Goal: Task Accomplishment & Management: Manage account settings

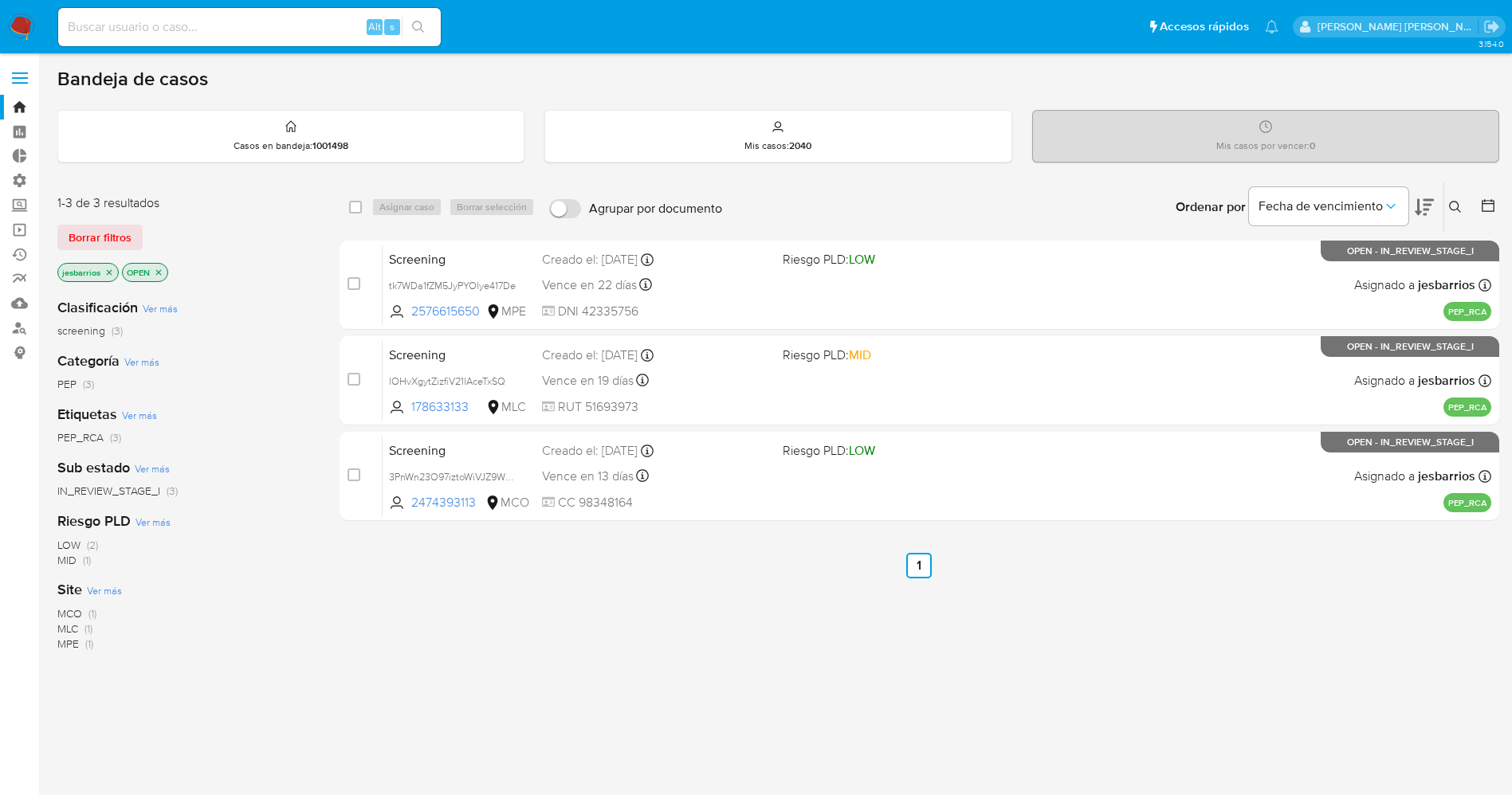
click at [108, 276] on icon "close-filter" at bounding box center [110, 273] width 9 height 9
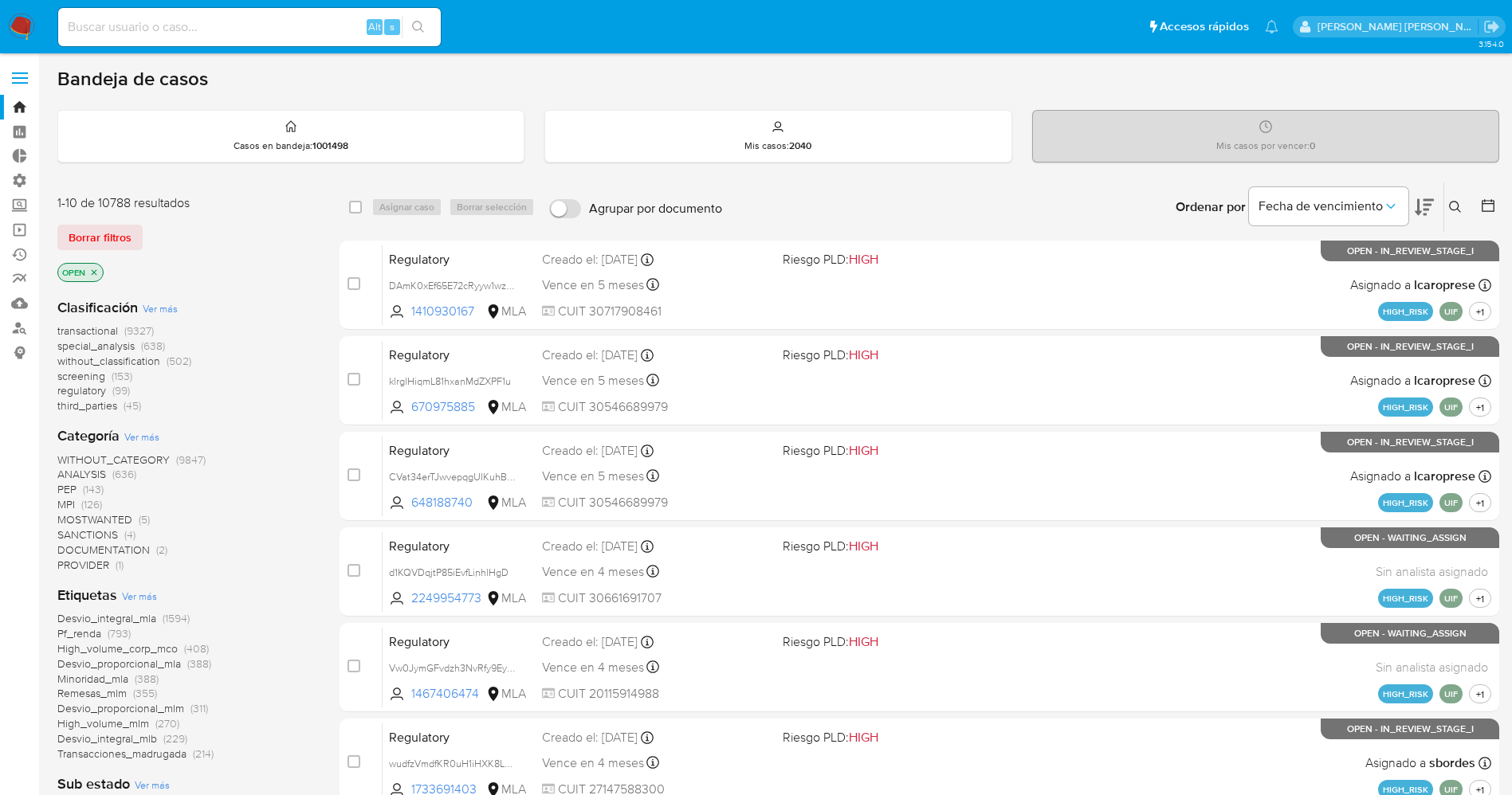
click at [151, 602] on span "Ver más" at bounding box center [139, 596] width 35 height 14
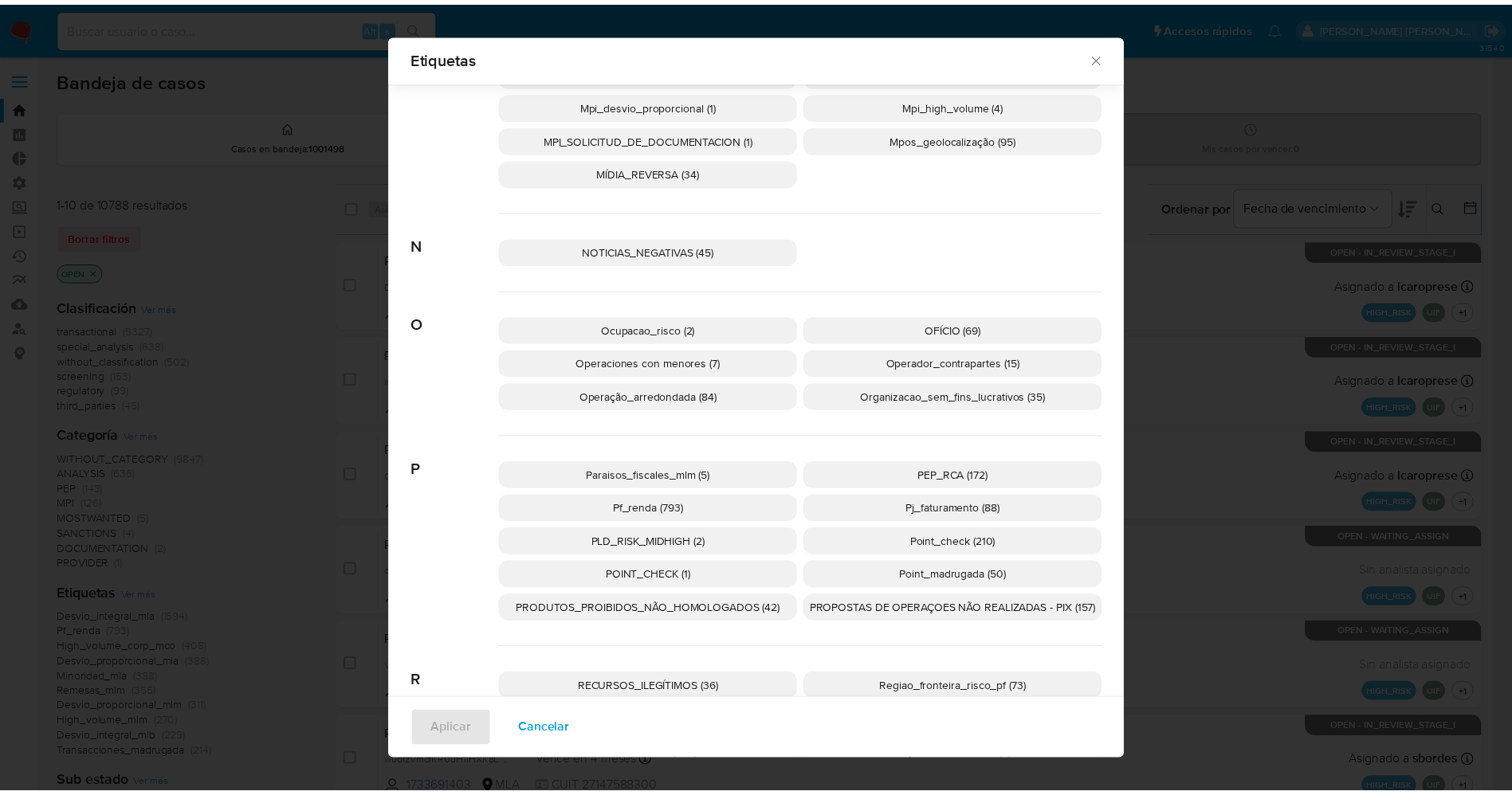
scroll to position [2378, 0]
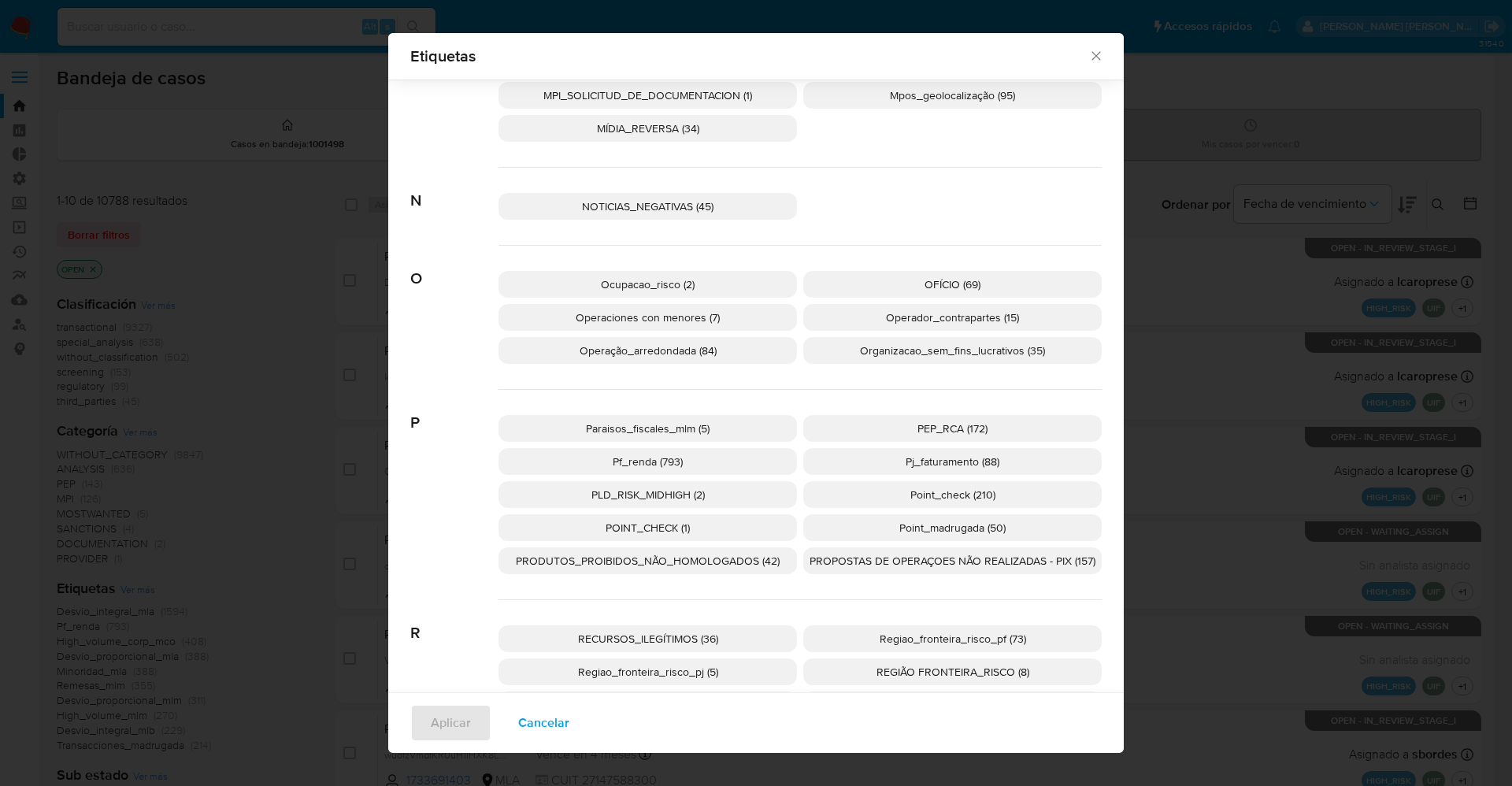
click at [930, 431] on span "PEP_RCA (172)" at bounding box center [952, 428] width 70 height 16
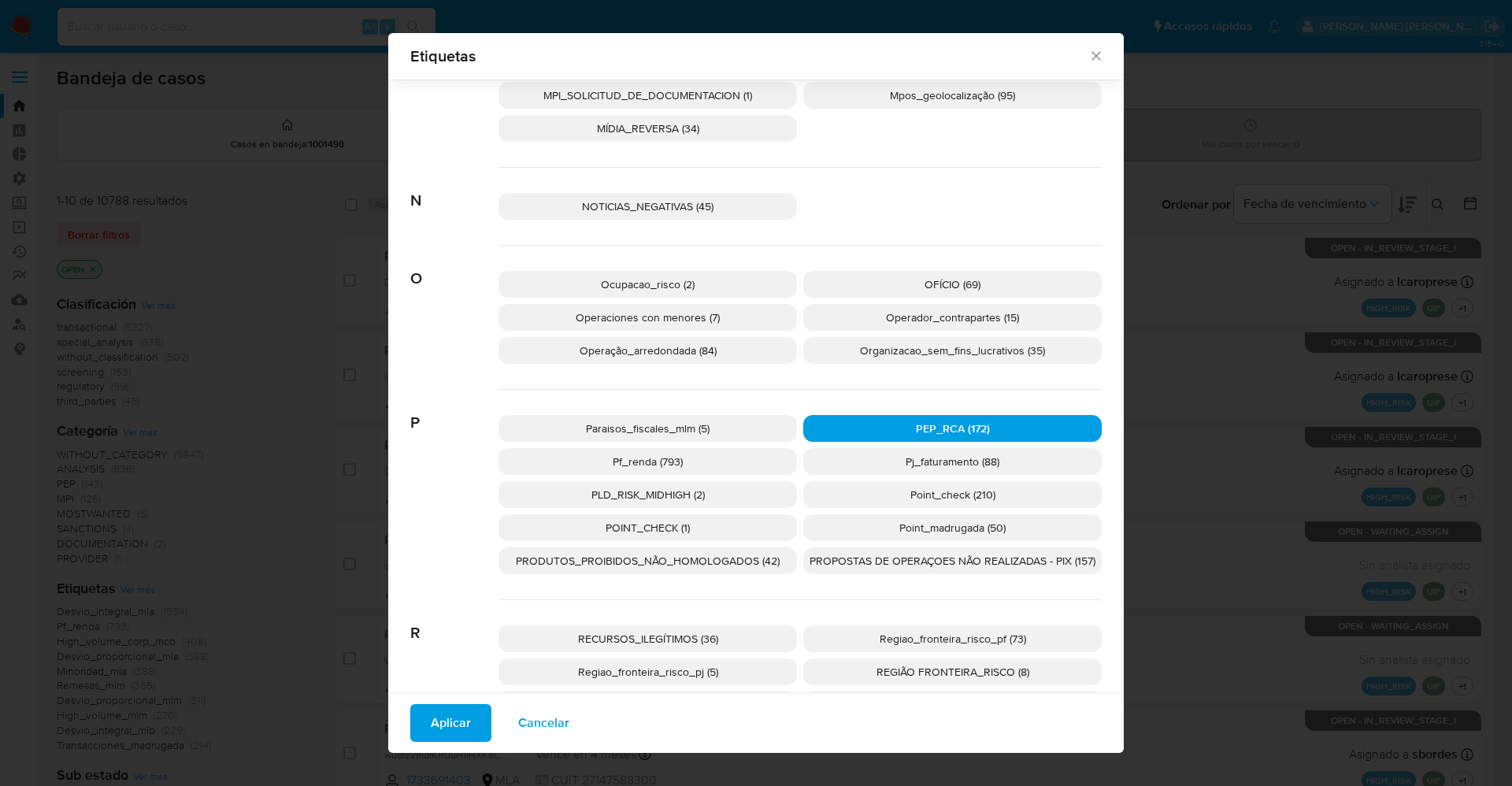
click at [451, 720] on span "Aplicar" at bounding box center [451, 723] width 40 height 35
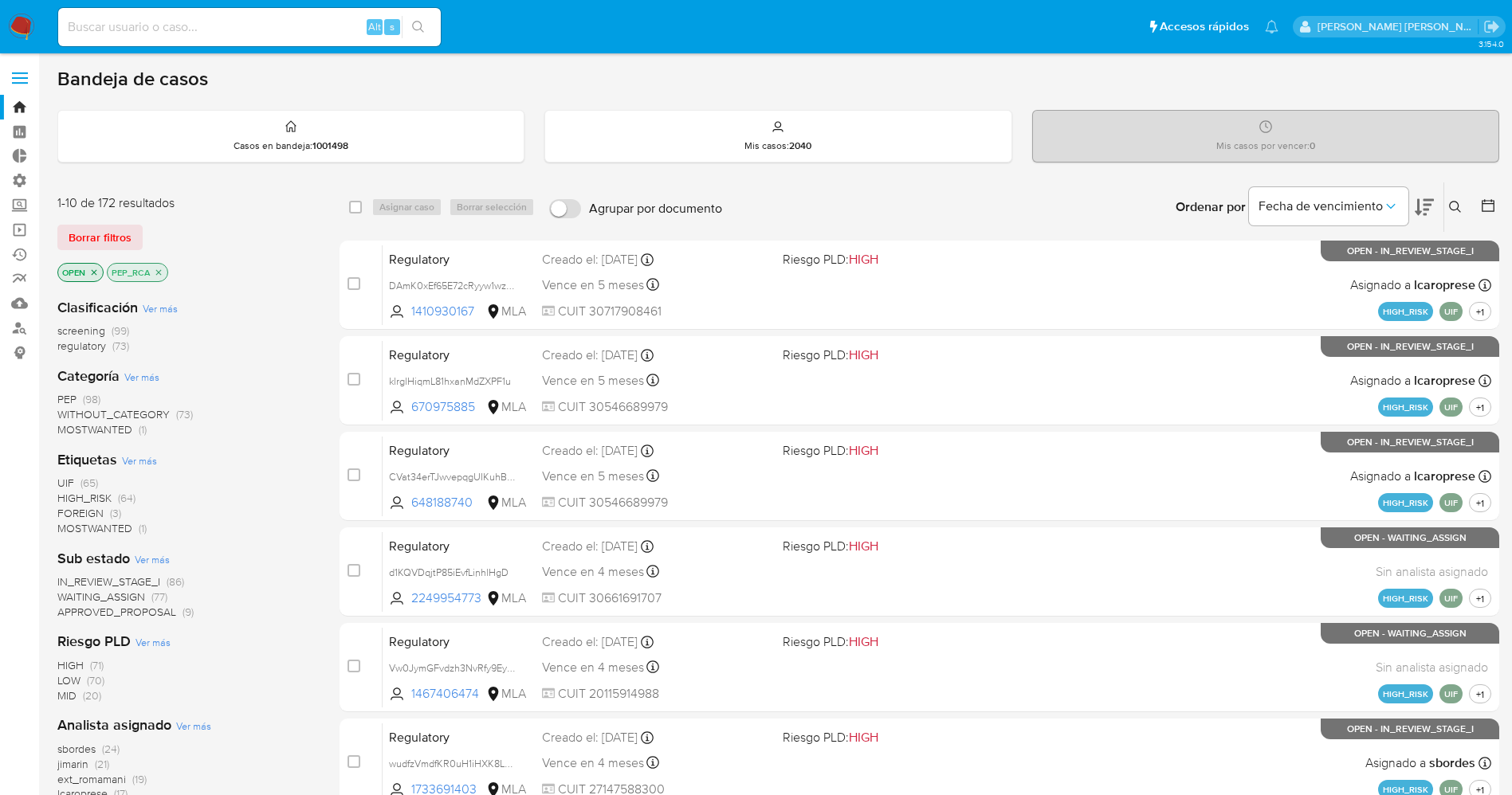
click at [156, 269] on icon "close-filter" at bounding box center [159, 272] width 6 height 6
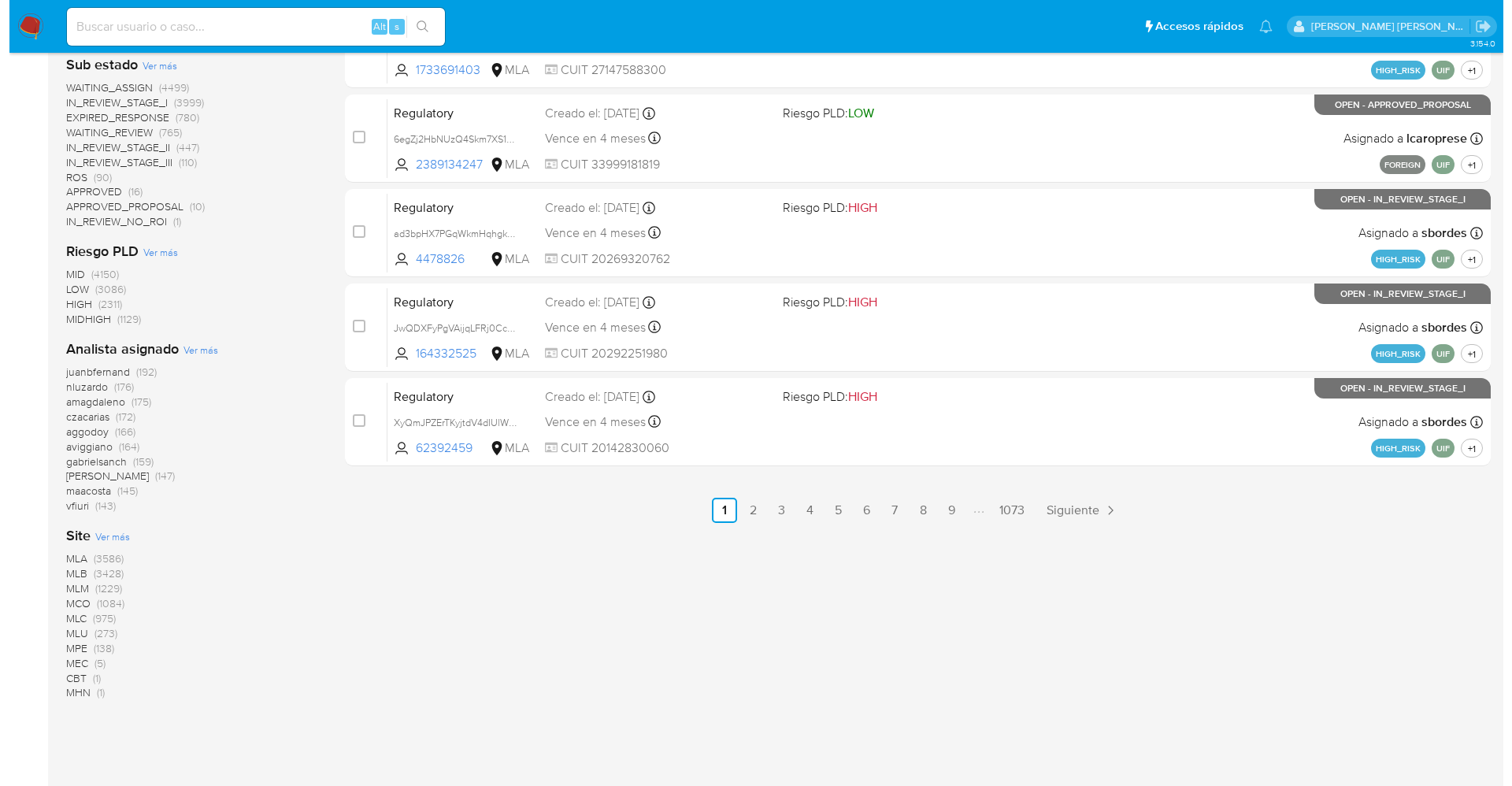
scroll to position [356, 0]
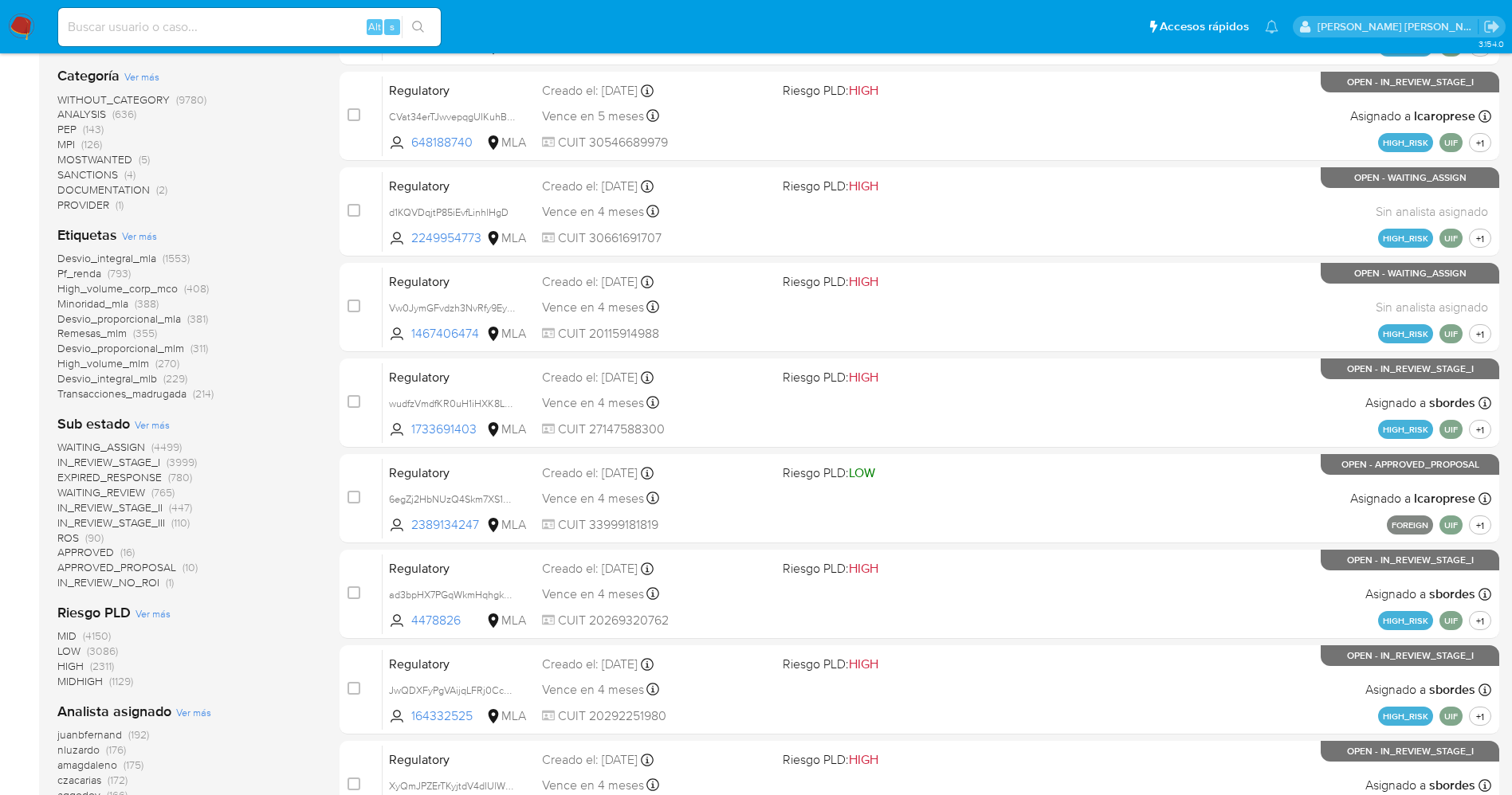
click at [132, 243] on div "Etiquetas Ver más Desvio_integral_mla (1553) Pf_renda (793) High_volume_corp_mc…" at bounding box center [186, 313] width 257 height 177
click at [132, 238] on span "Ver más" at bounding box center [139, 235] width 35 height 14
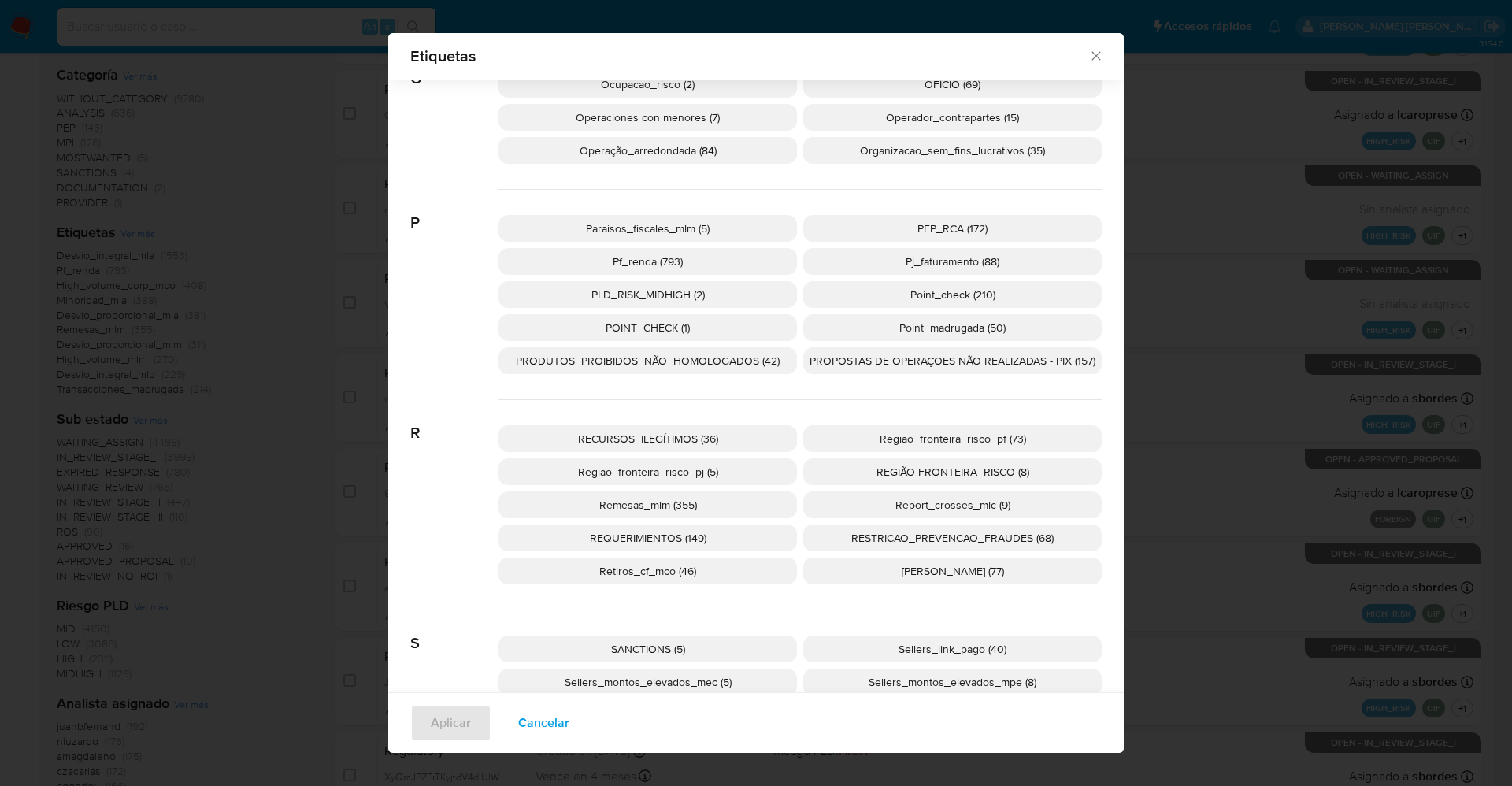
scroll to position [2706, 0]
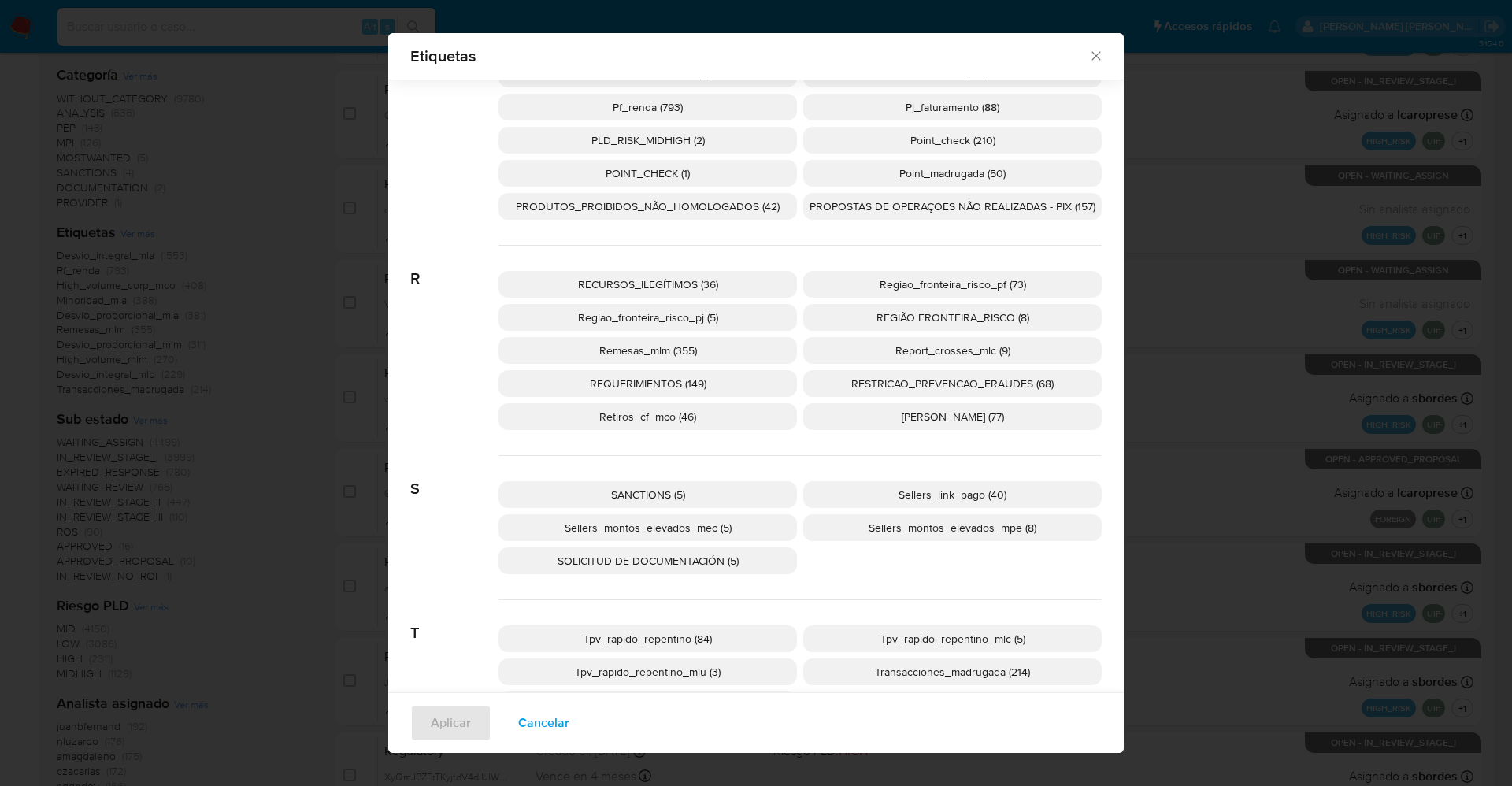
click at [715, 479] on div "SANCTIONS (5) Sellers_link_pago (40) Sellers_montos_elevados_mec (5) Sellers_mo…" at bounding box center [800, 528] width 603 height 144
click at [715, 484] on p "SANCTIONS (5)" at bounding box center [648, 495] width 299 height 27
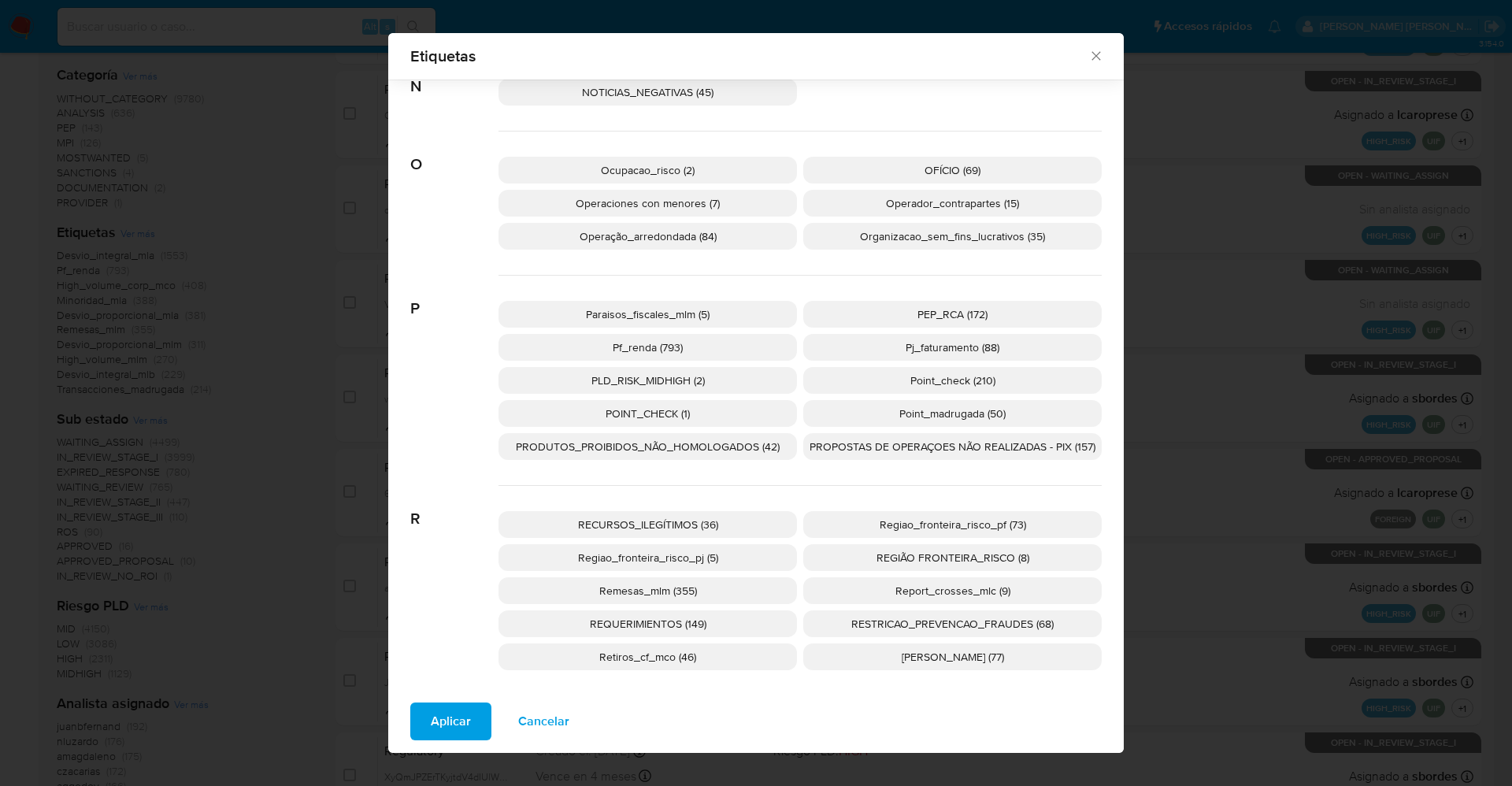
scroll to position [2429, 0]
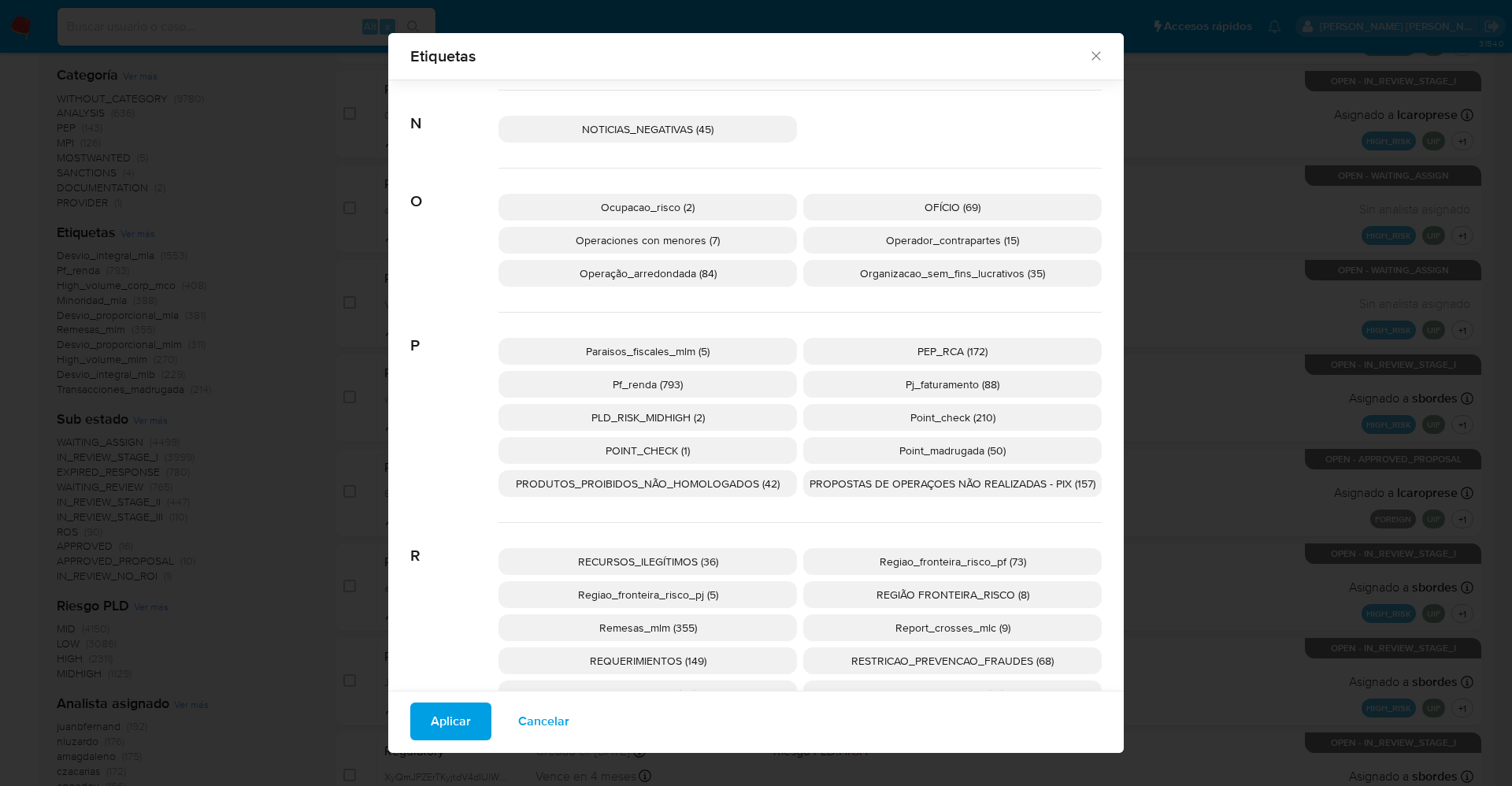
click at [961, 360] on p "PEP_RCA (172)" at bounding box center [953, 351] width 299 height 27
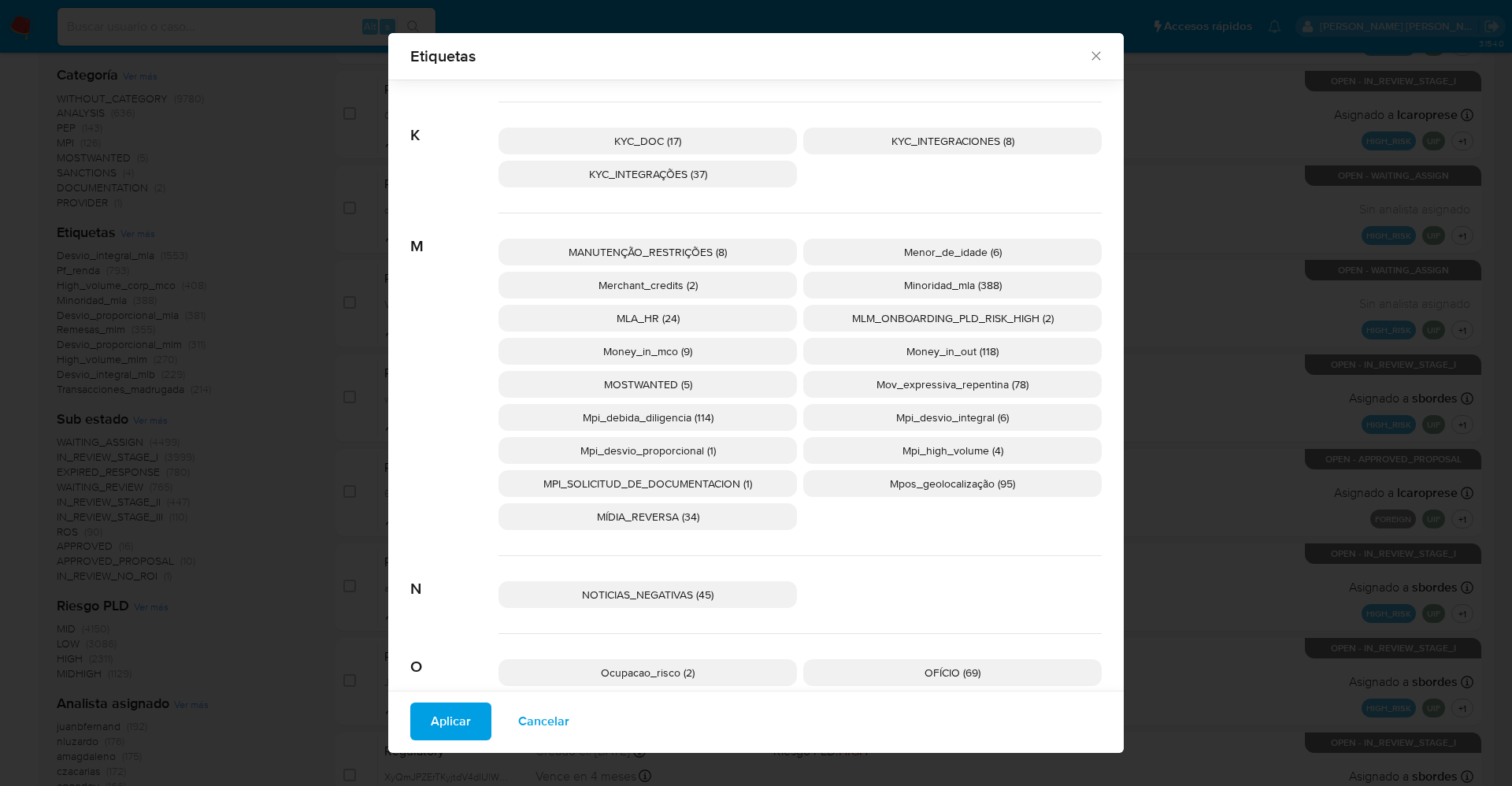
scroll to position [1956, 0]
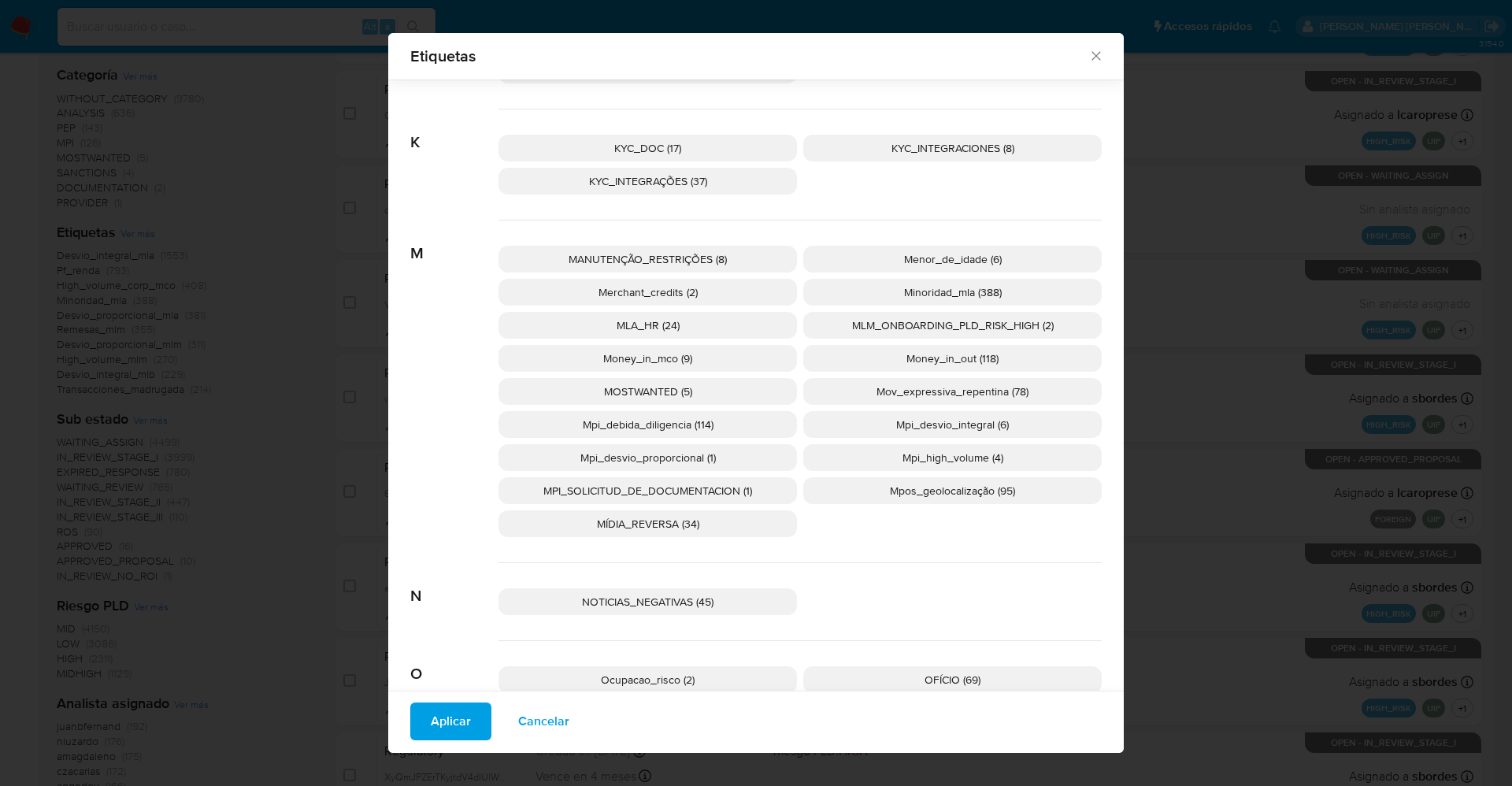
click at [673, 391] on span "MOSTWANTED (5)" at bounding box center [648, 391] width 89 height 16
click at [436, 711] on span "Aplicar" at bounding box center [451, 721] width 40 height 35
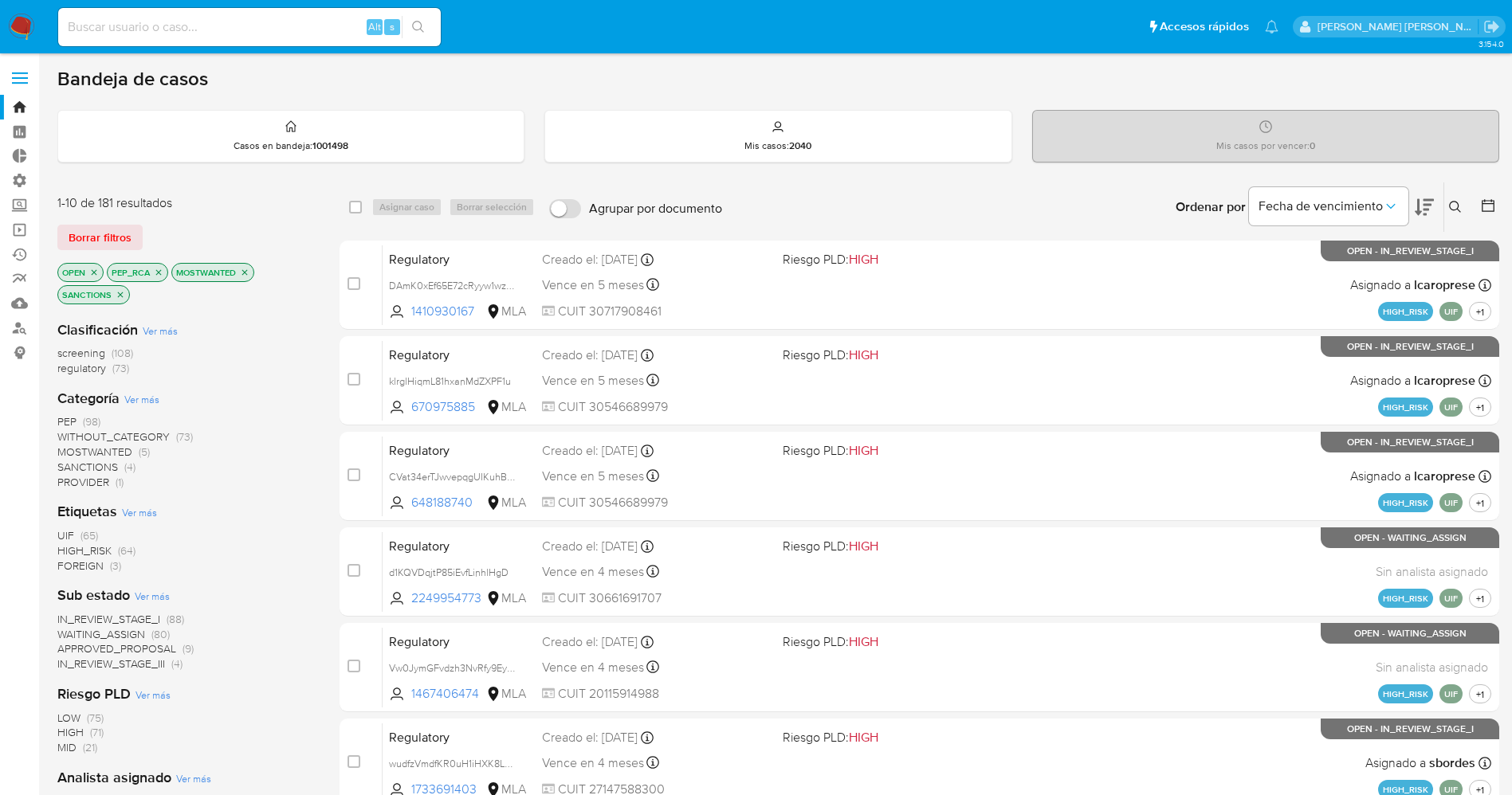
click at [138, 632] on span "WAITING_ASSIGN" at bounding box center [101, 634] width 88 height 16
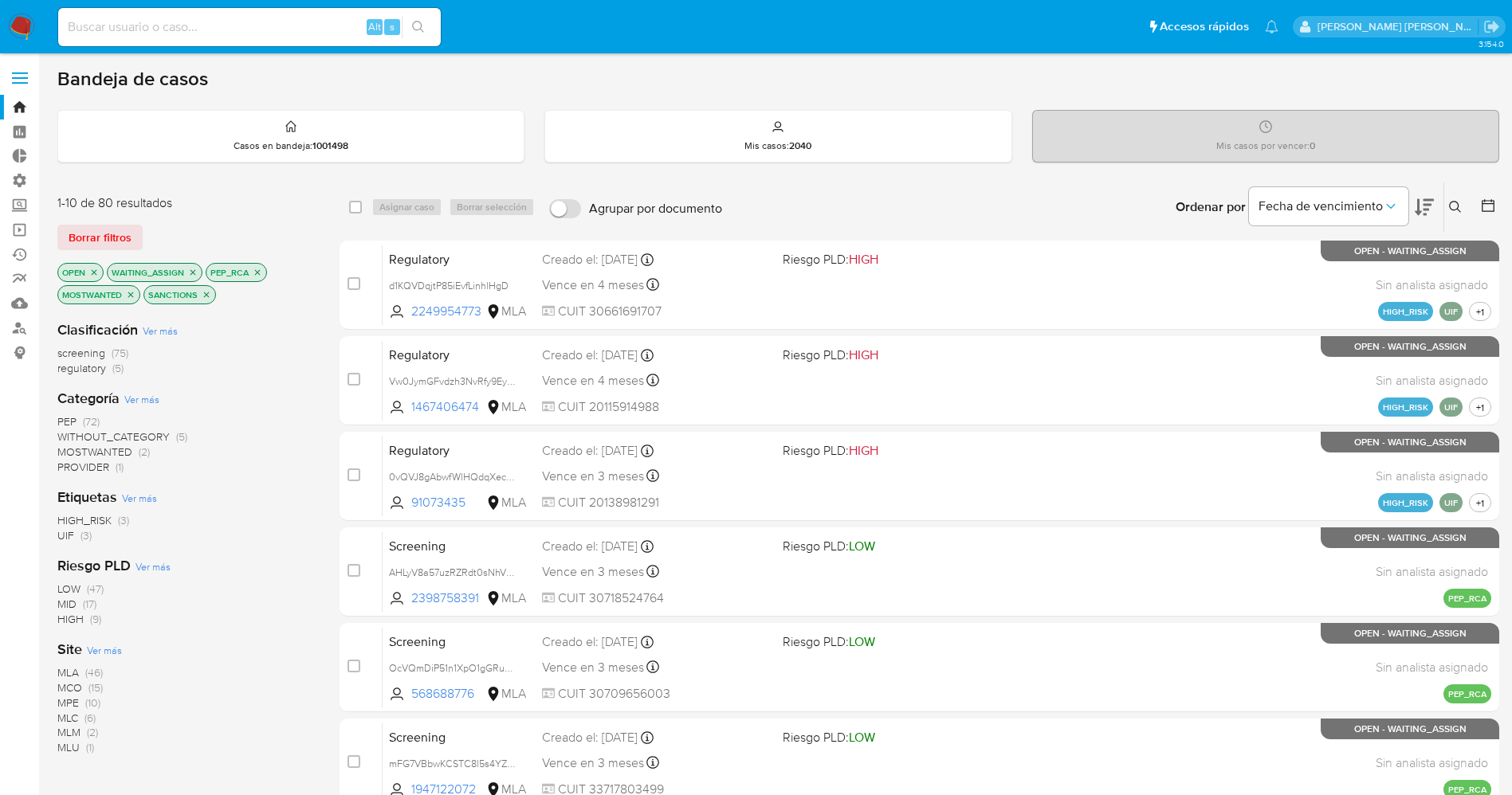
click at [120, 645] on span "Ver más" at bounding box center [104, 650] width 35 height 14
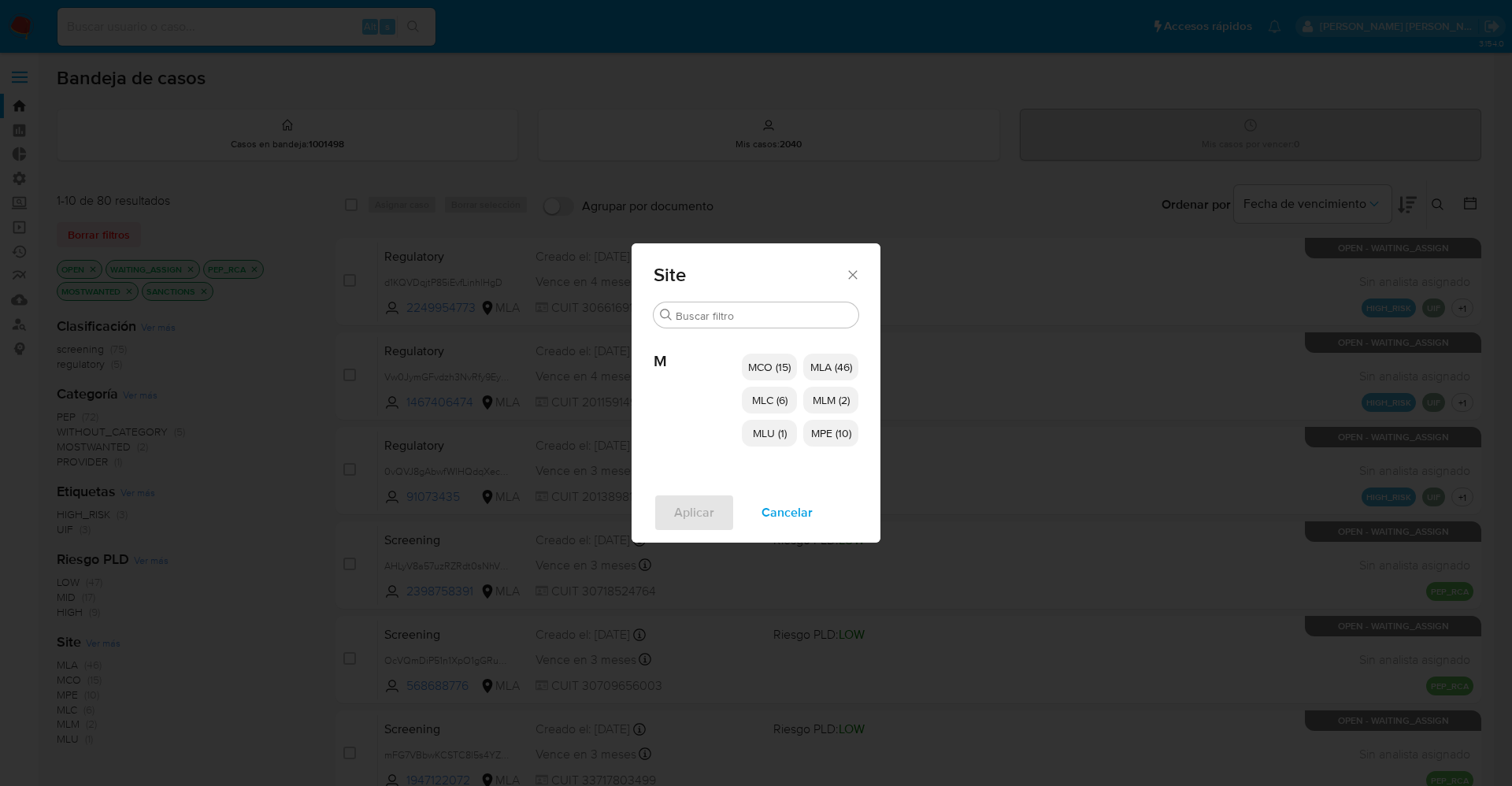
click at [783, 365] on span "MCO (15)" at bounding box center [770, 367] width 43 height 16
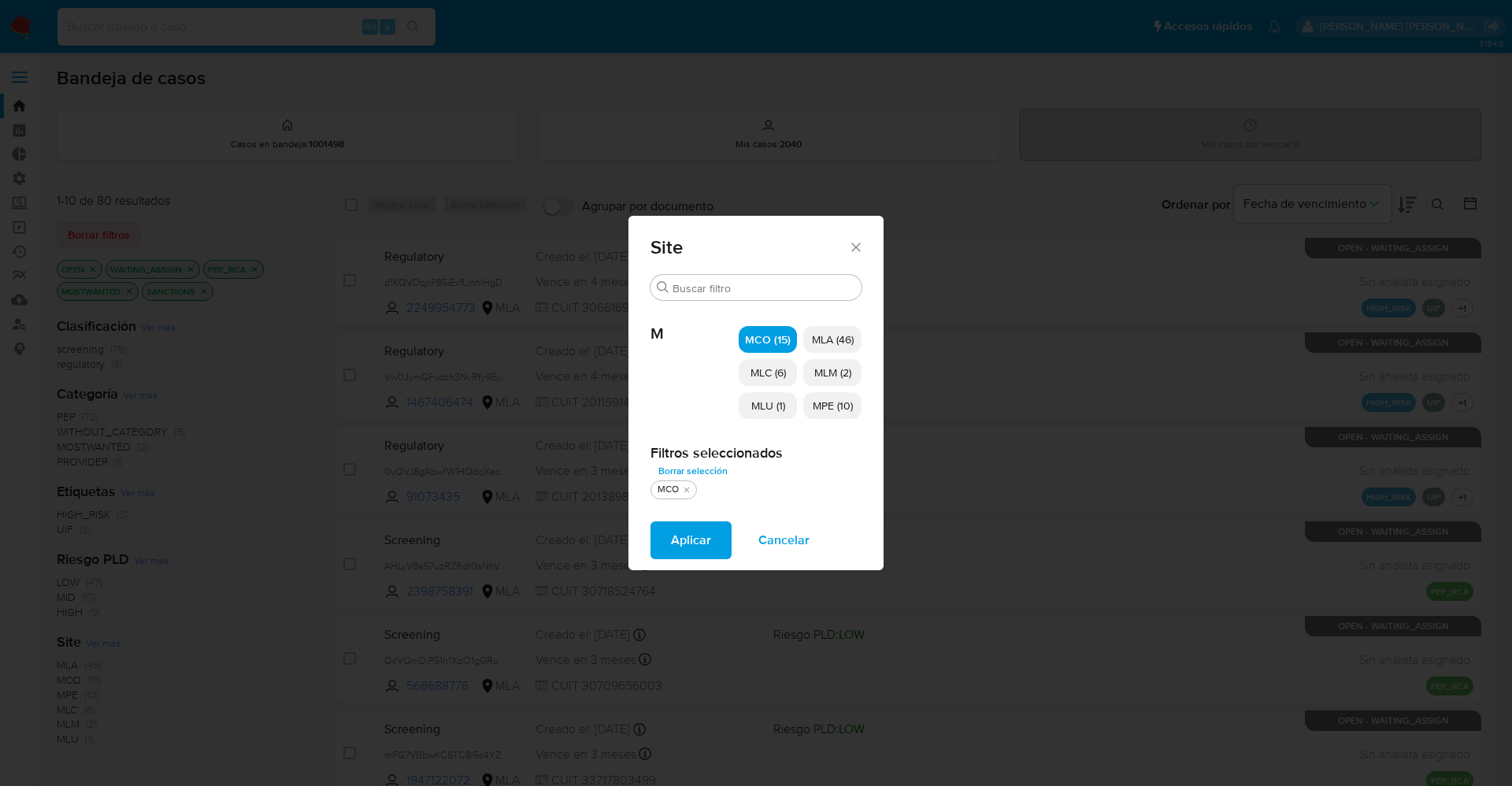
click at [785, 366] on span "MLC (6)" at bounding box center [768, 372] width 35 height 16
click at [775, 412] on span "MLU (1)" at bounding box center [768, 405] width 34 height 16
click at [819, 399] on span "MPE (10)" at bounding box center [833, 405] width 40 height 16
click at [821, 386] on p "MLM (2)" at bounding box center [833, 372] width 58 height 27
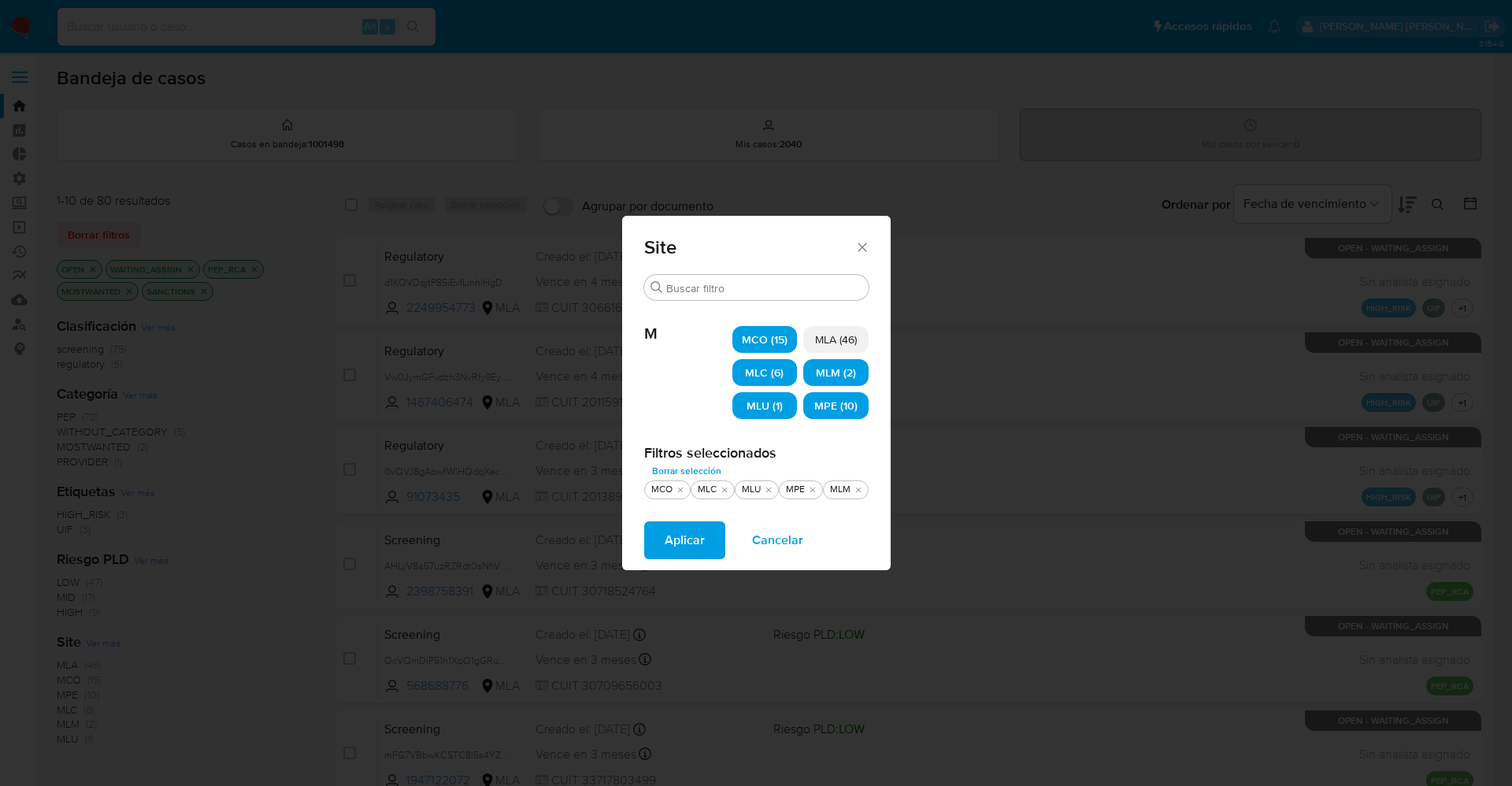
click at [693, 528] on span "Aplicar" at bounding box center [684, 540] width 40 height 35
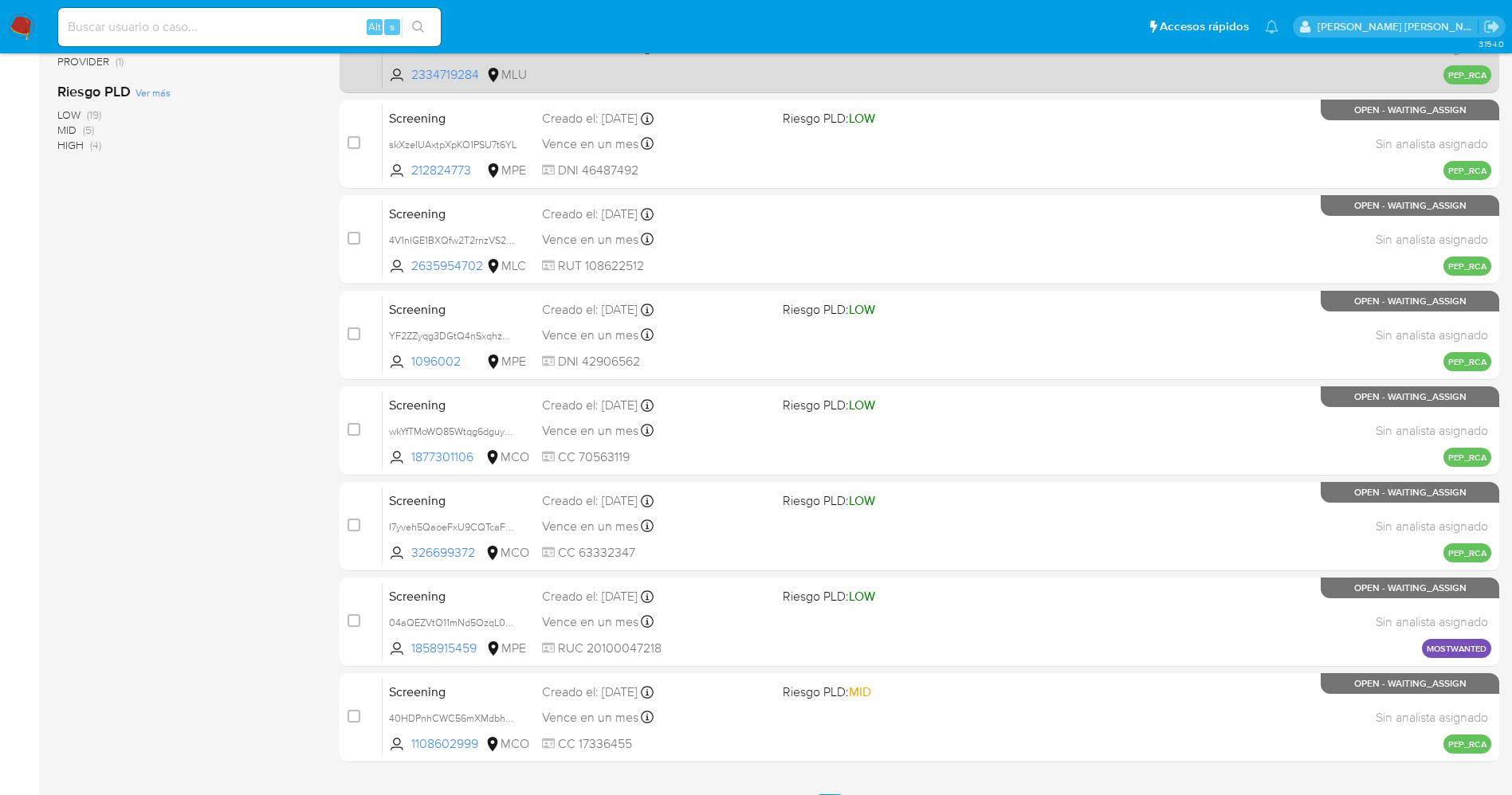
scroll to position [463, 0]
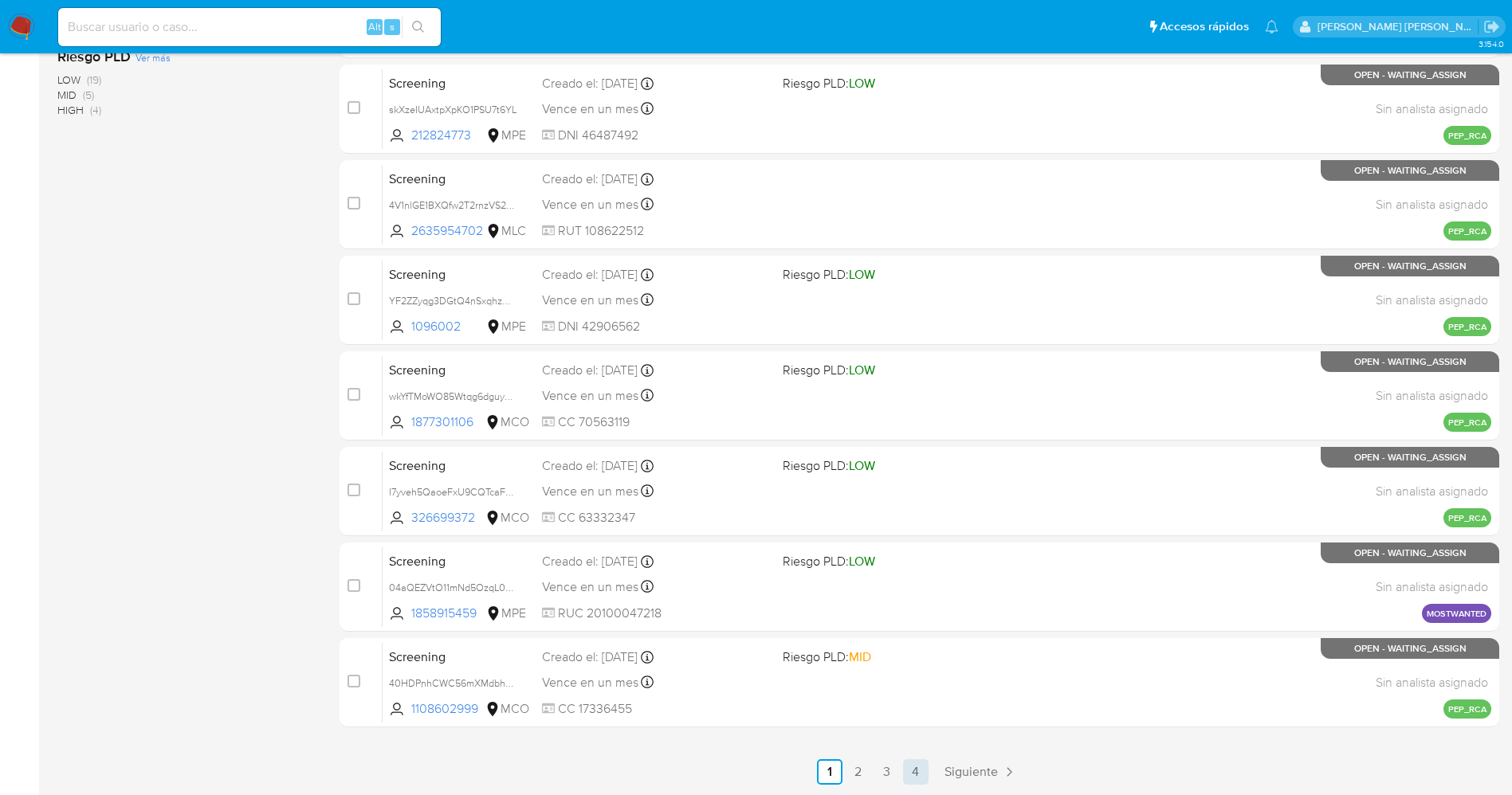
click at [913, 767] on link "4" at bounding box center [915, 771] width 25 height 25
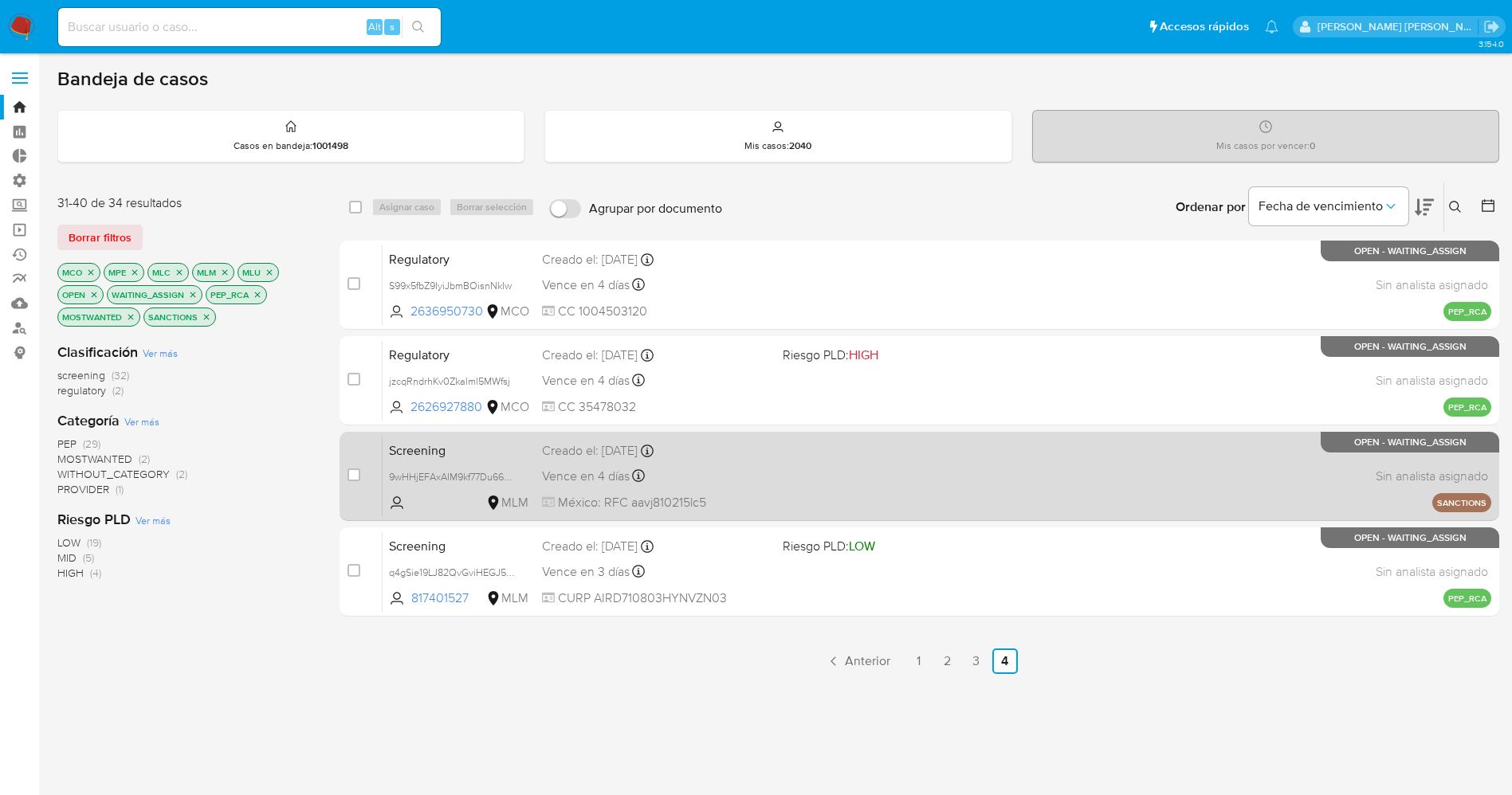
click at [809, 487] on div "Screening 9wHHjEFAxAIM9kf77Du665f2 MLM Creado el: 15/08/2025 Creado el: 15/08/2…" at bounding box center [937, 476] width 1109 height 80
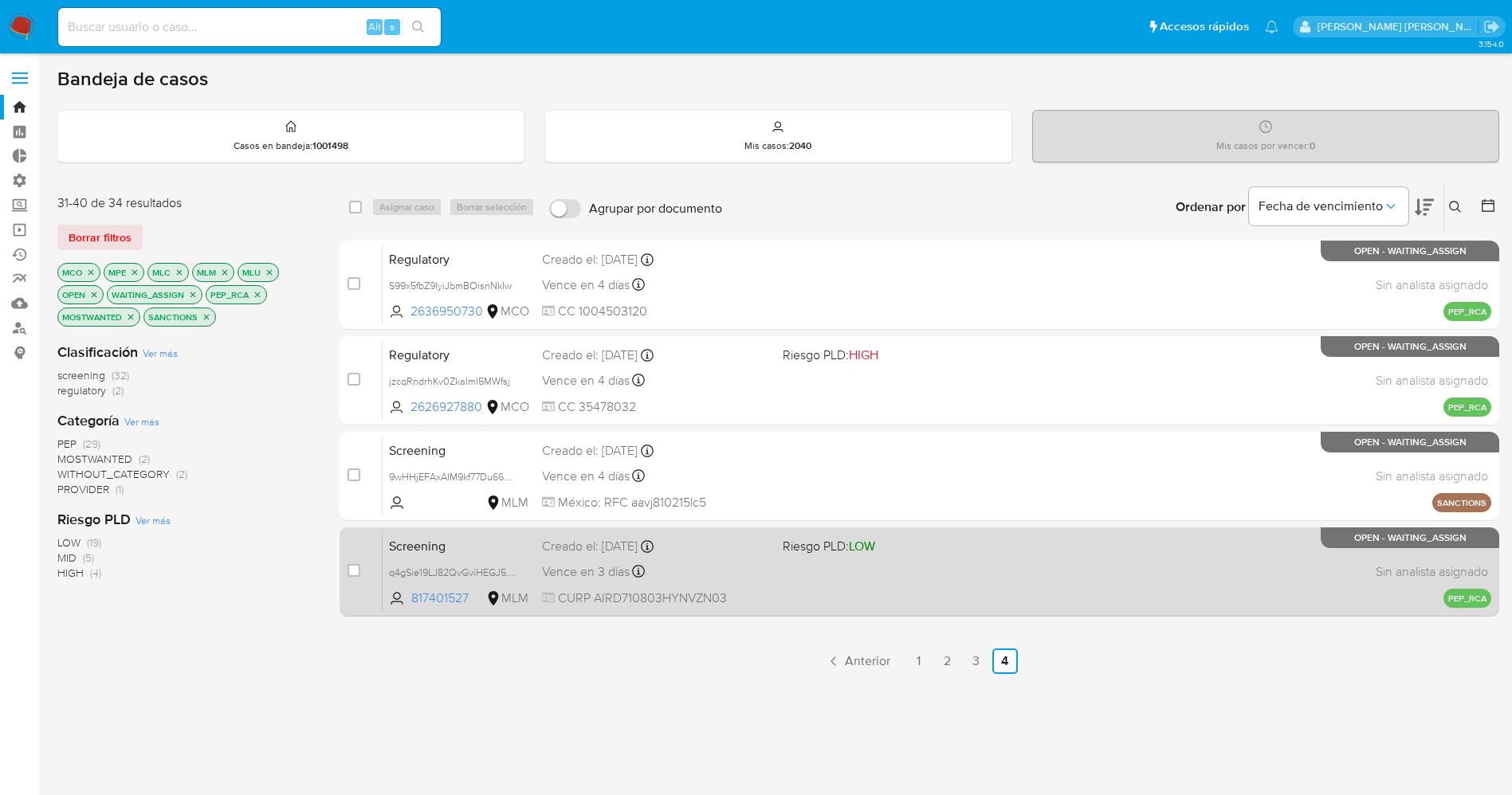
click at [697, 569] on div "Vence en 3 días Vence el 21/08/2025 12:45:21" at bounding box center [655, 571] width 228 height 22
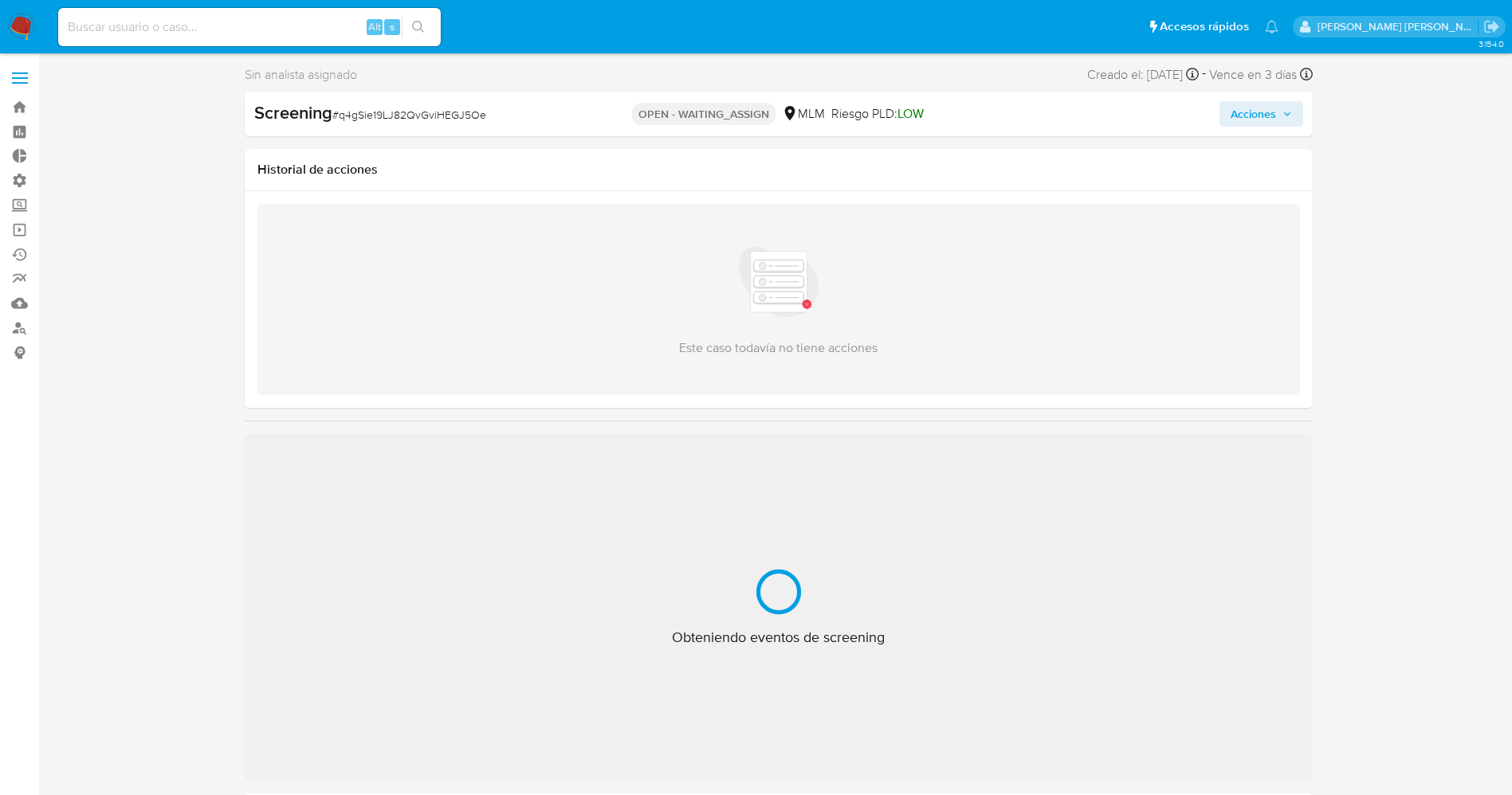
select select "10"
